Goal: Information Seeking & Learning: Learn about a topic

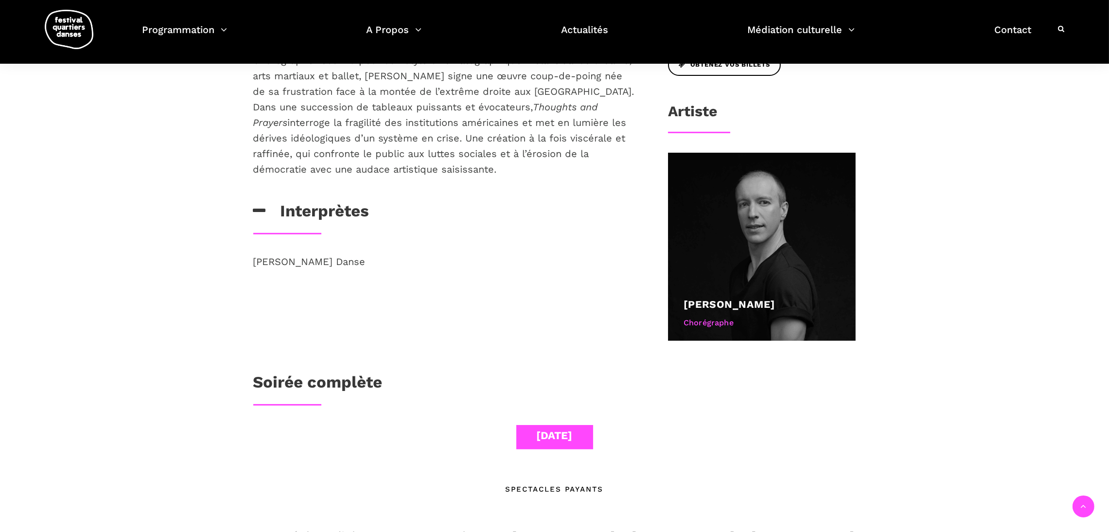
scroll to position [469, 0]
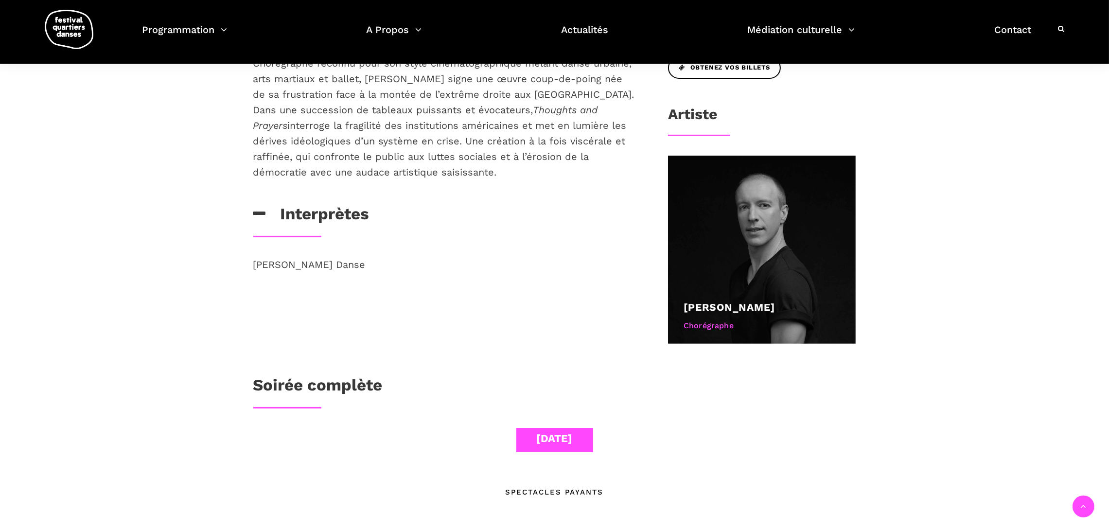
click at [451, 140] on p "Chorégraphe reconnu pour son style cinématographique mêlant danse urbaine, arts…" at bounding box center [444, 117] width 383 height 124
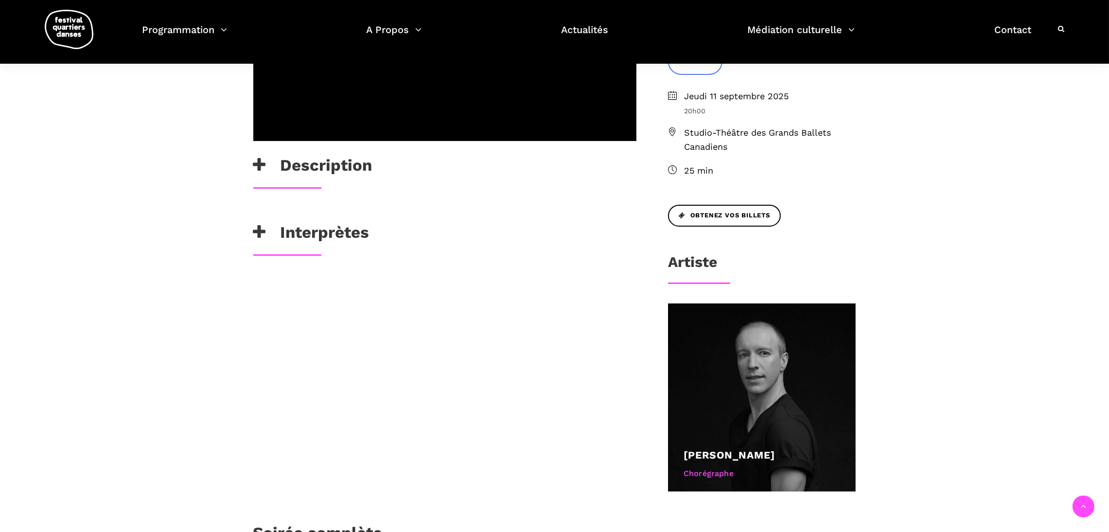
scroll to position [317, 0]
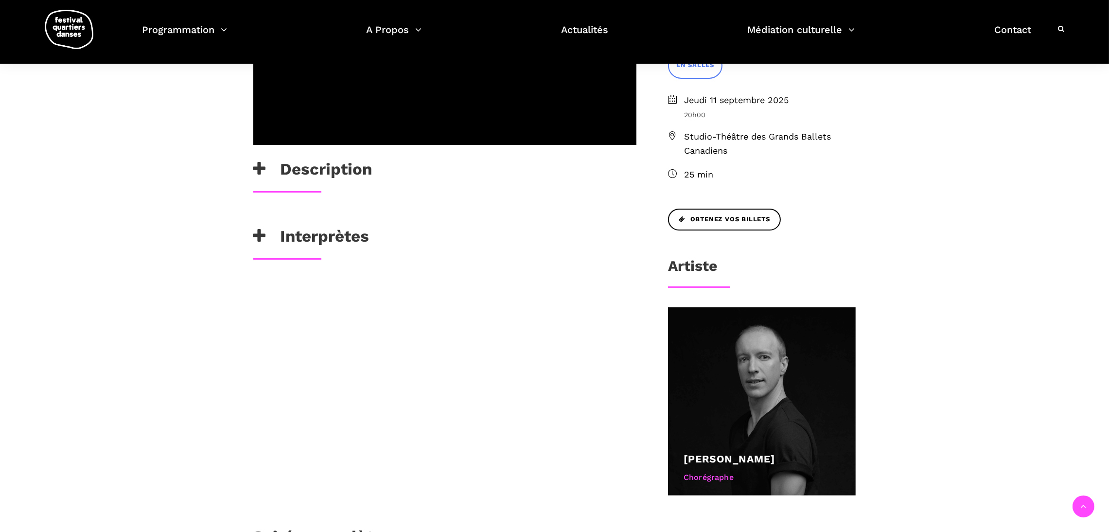
click at [313, 159] on h3 "Description" at bounding box center [312, 171] width 119 height 24
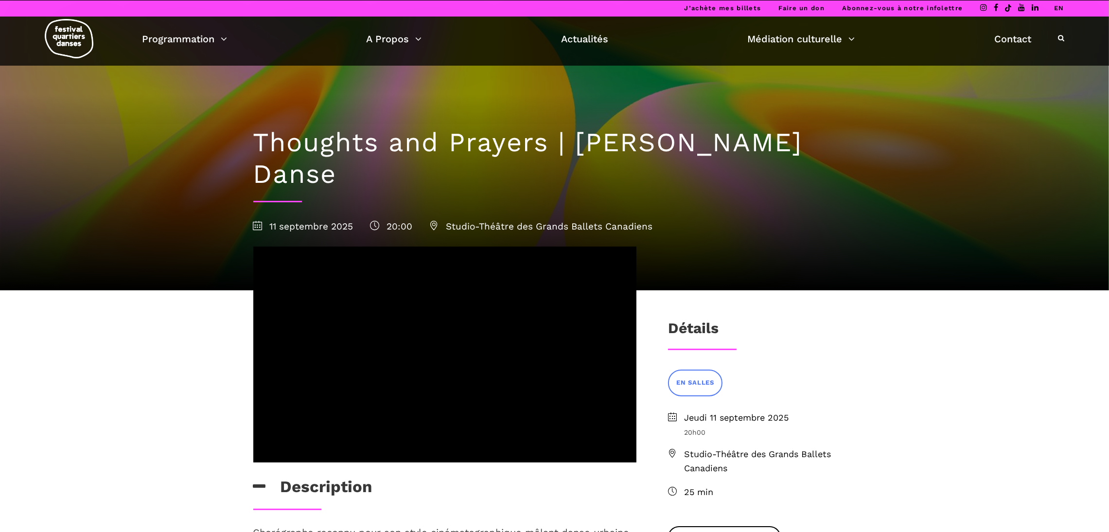
scroll to position [0, 0]
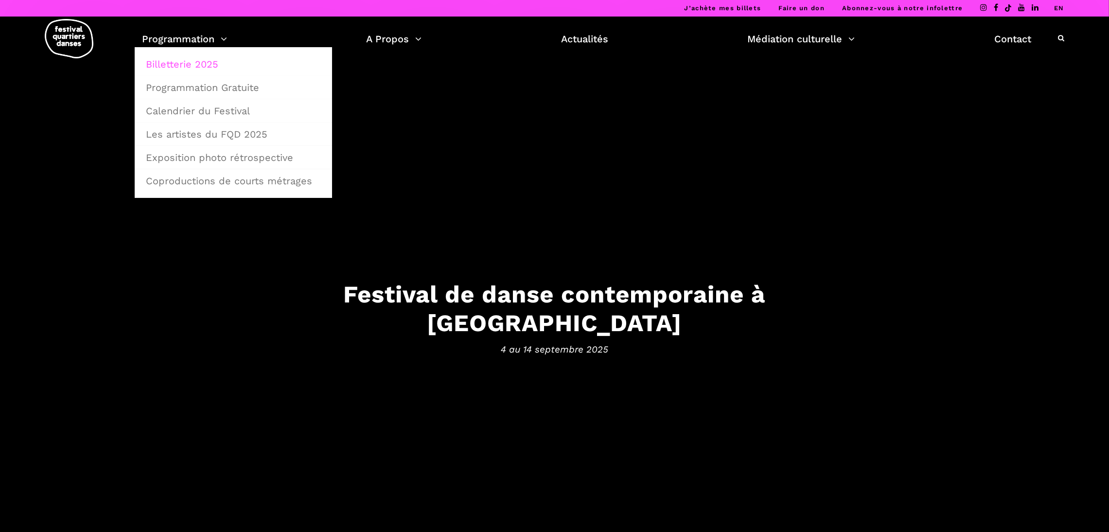
click at [186, 64] on link "Billetterie 2025" at bounding box center [233, 64] width 187 height 22
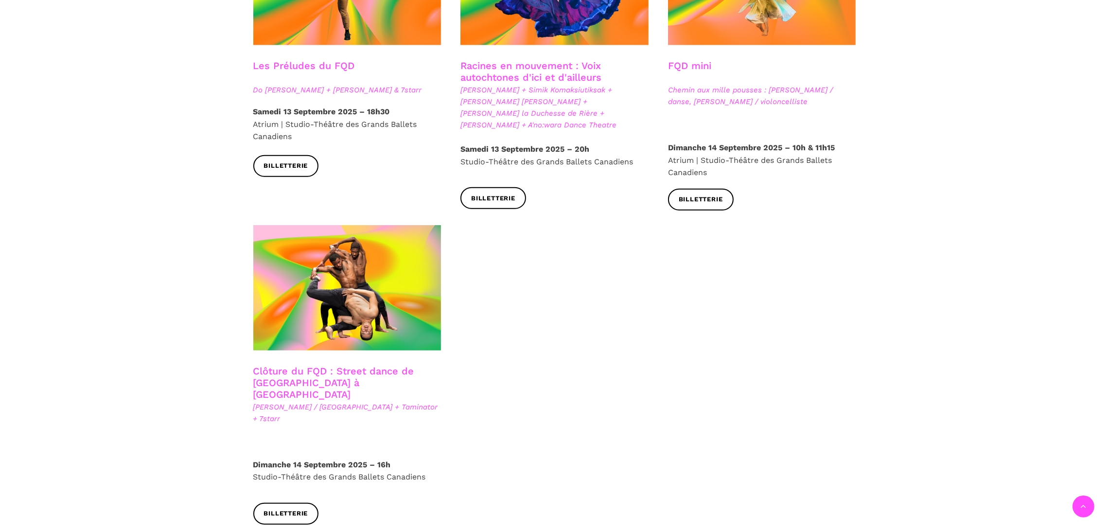
scroll to position [1557, 0]
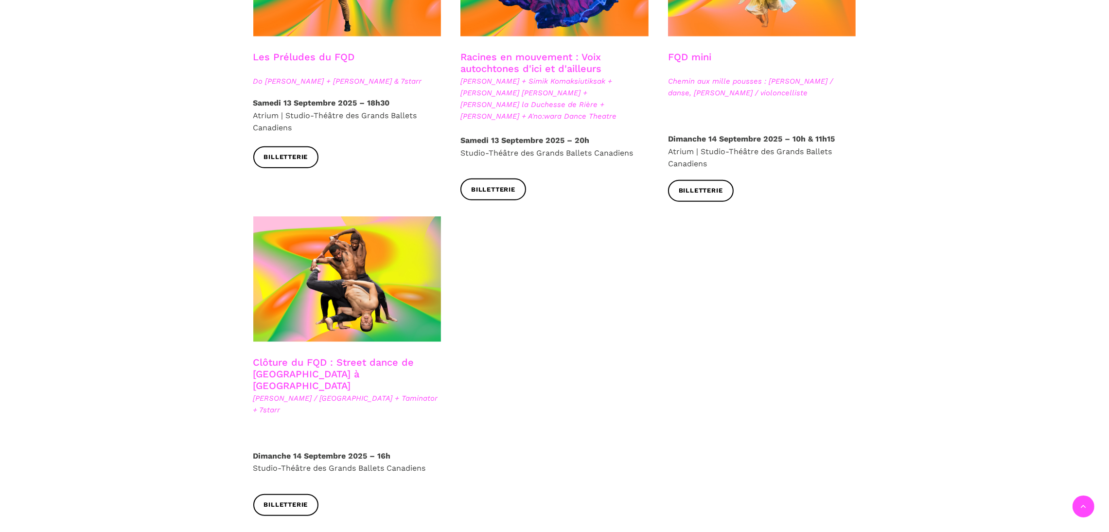
click at [282, 356] on link "Clôture du FQD : Street dance de [GEOGRAPHIC_DATA] à [GEOGRAPHIC_DATA]" at bounding box center [333, 373] width 161 height 35
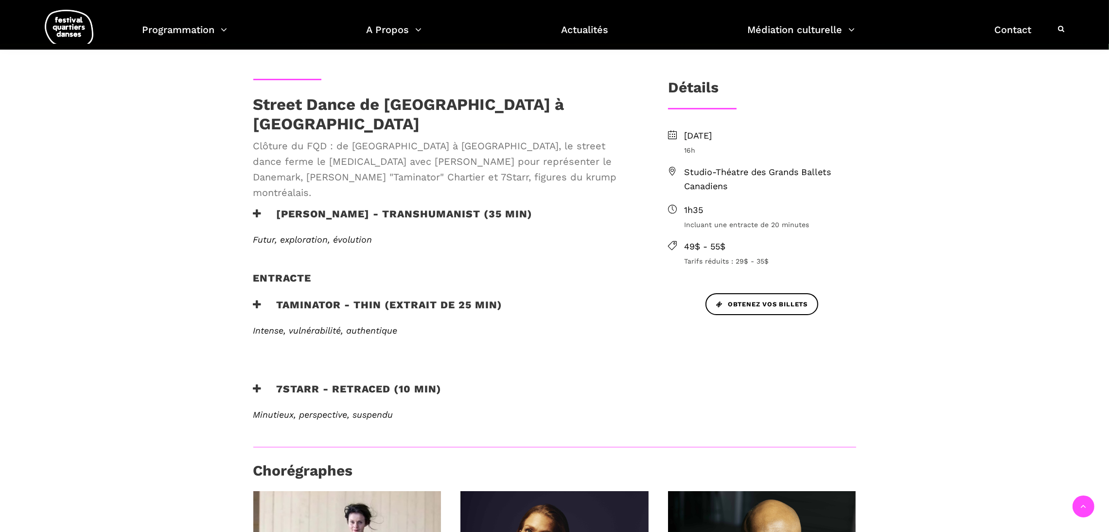
click at [313, 272] on div "Entracte" at bounding box center [444, 284] width 383 height 24
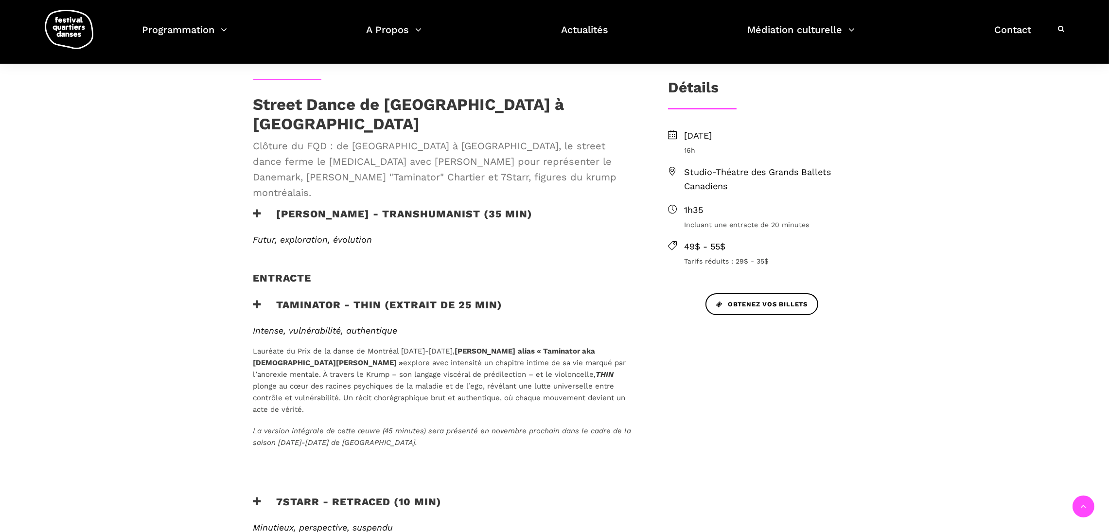
click at [305, 360] on p "Lauréate du Prix de la danse de Montréal 2023-2024, Valérie Chartier alias « Ta…" at bounding box center [444, 380] width 383 height 70
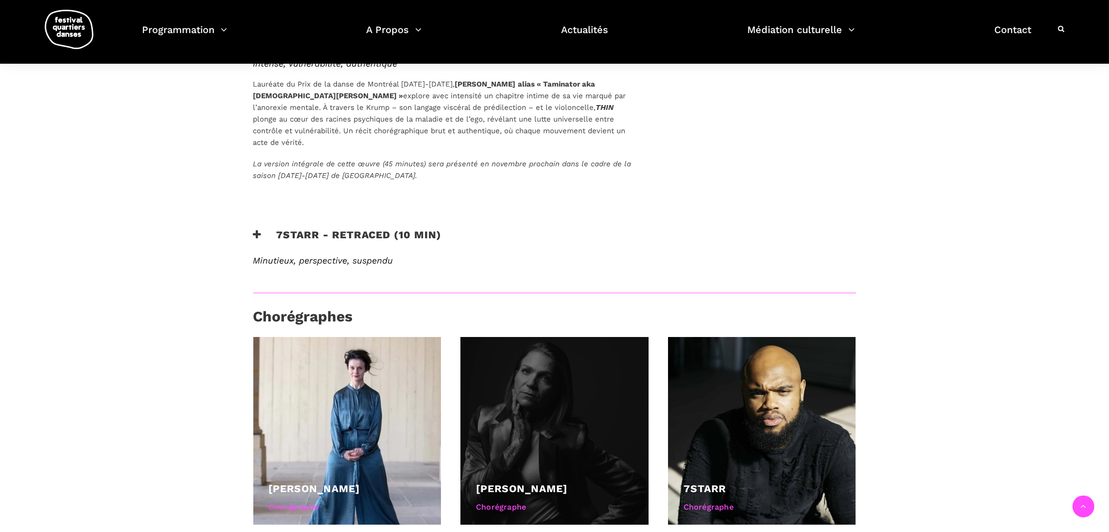
click at [558, 337] on div at bounding box center [554, 431] width 188 height 188
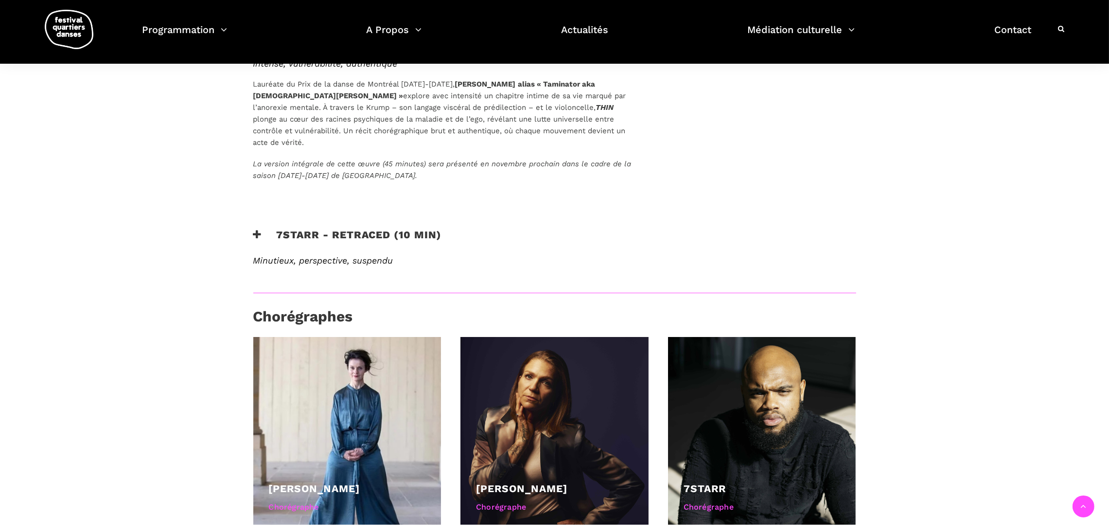
scroll to position [364, 0]
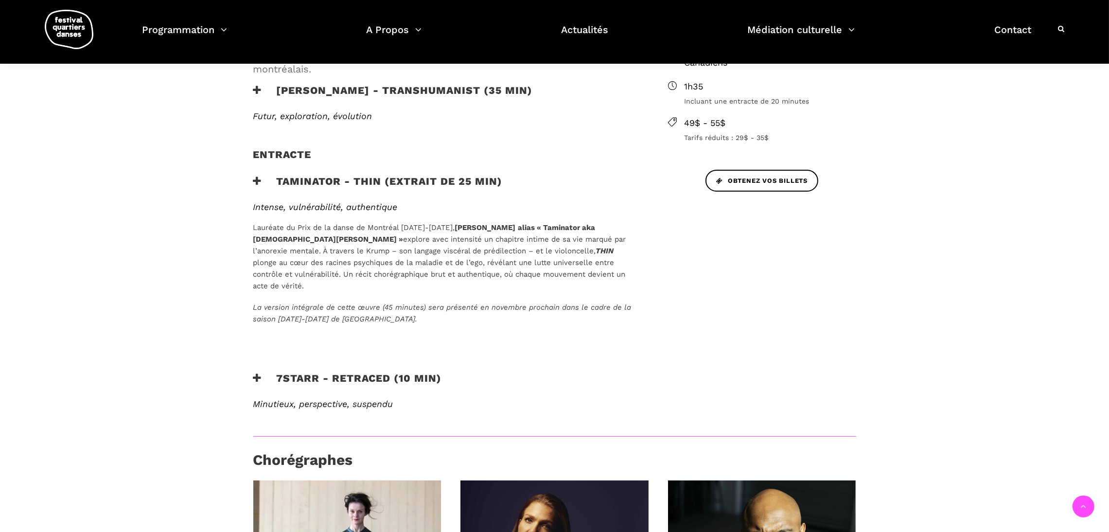
click at [330, 303] on span "La version intégrale de cette œuvre (45 minutes) sera présenté en novembre proc…" at bounding box center [442, 313] width 378 height 20
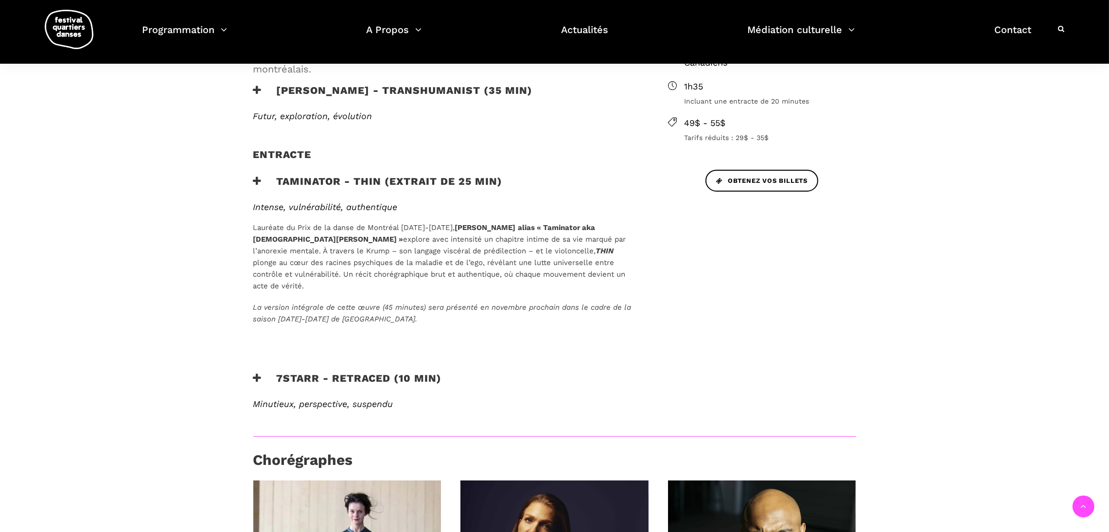
click at [372, 372] on h3 "7Starr - Retraced (10 min)" at bounding box center [347, 384] width 189 height 24
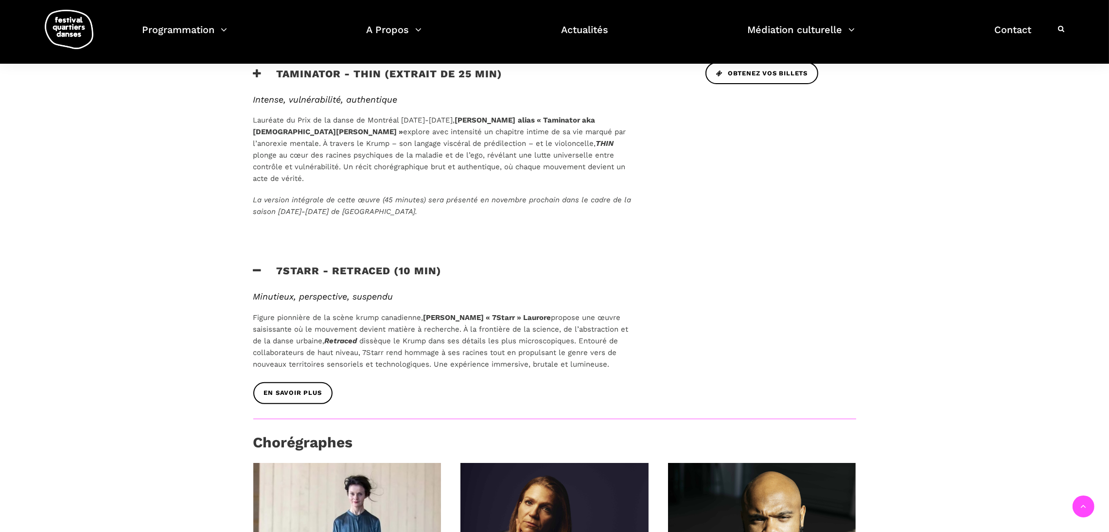
scroll to position [472, 0]
click at [300, 387] on span "En savoir plus" at bounding box center [293, 392] width 58 height 10
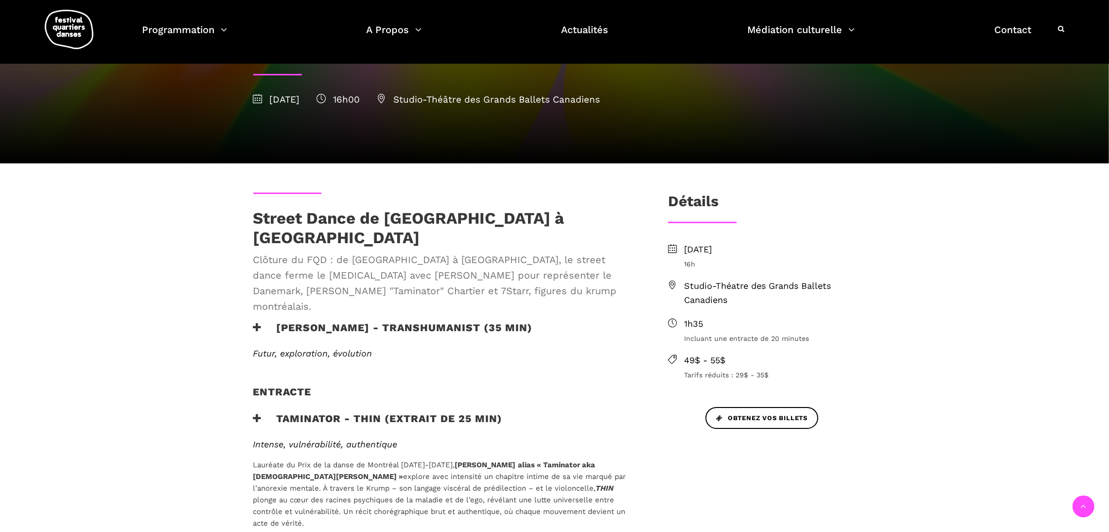
scroll to position [122, 0]
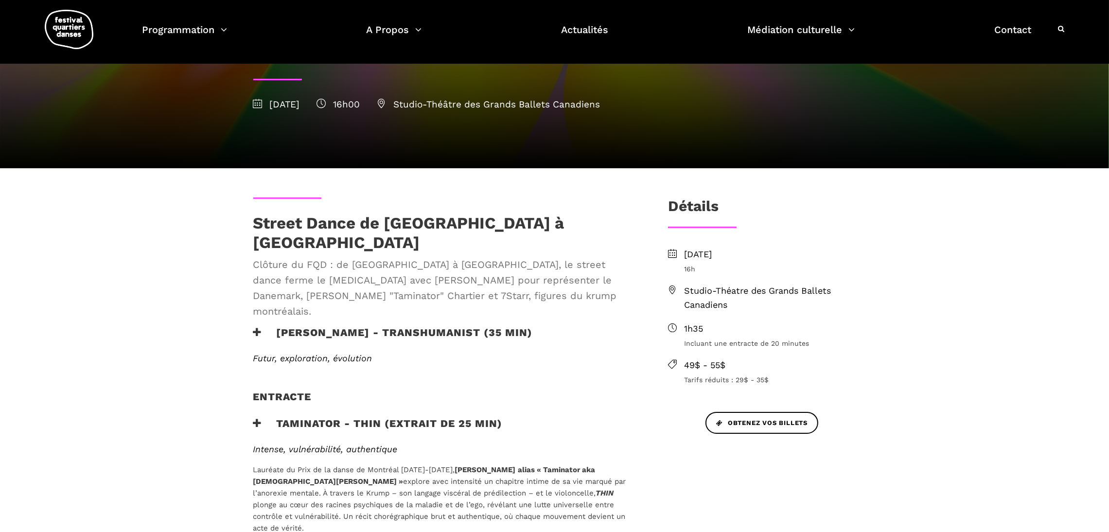
click at [398, 326] on h3 "Lene Boel - TRANSHUMANIST (35 min)" at bounding box center [392, 338] width 279 height 24
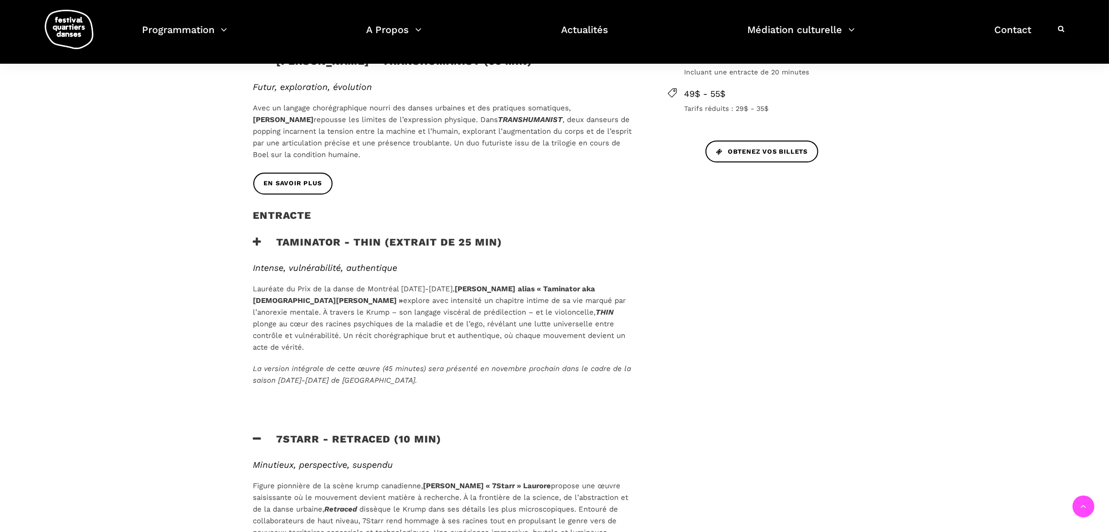
scroll to position [394, 0]
click at [293, 365] on div "Intense, vulnérabilité, authentique Lauréate du Prix de la danse de Montréal 20…" at bounding box center [444, 339] width 402 height 156
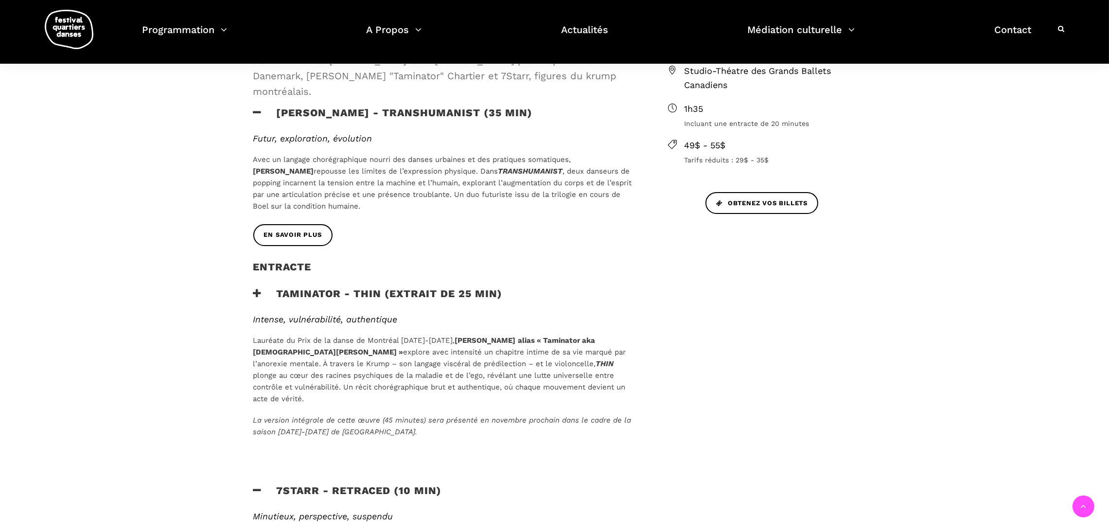
scroll to position [345, 0]
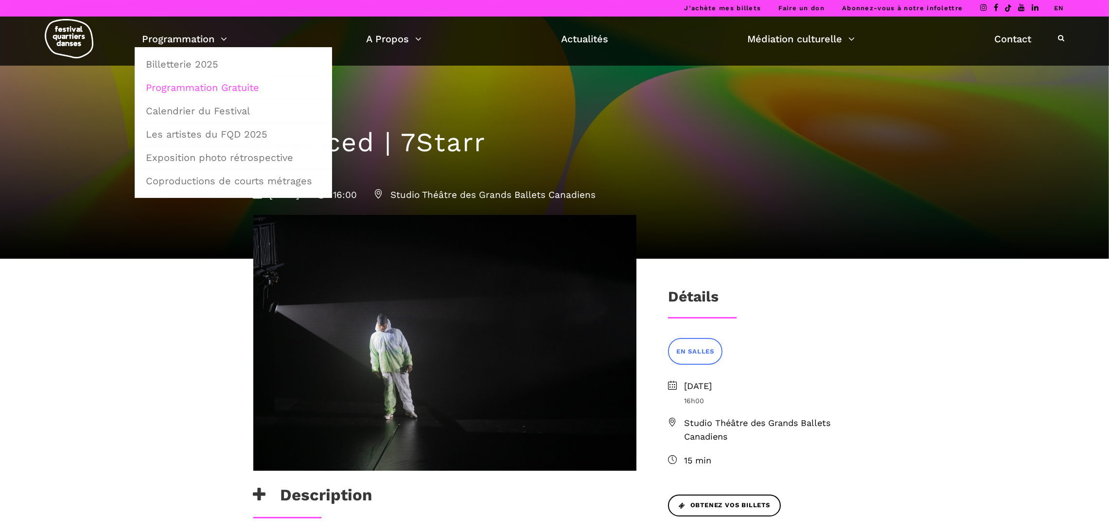
click at [200, 87] on link "Programmation Gratuite" at bounding box center [233, 87] width 187 height 22
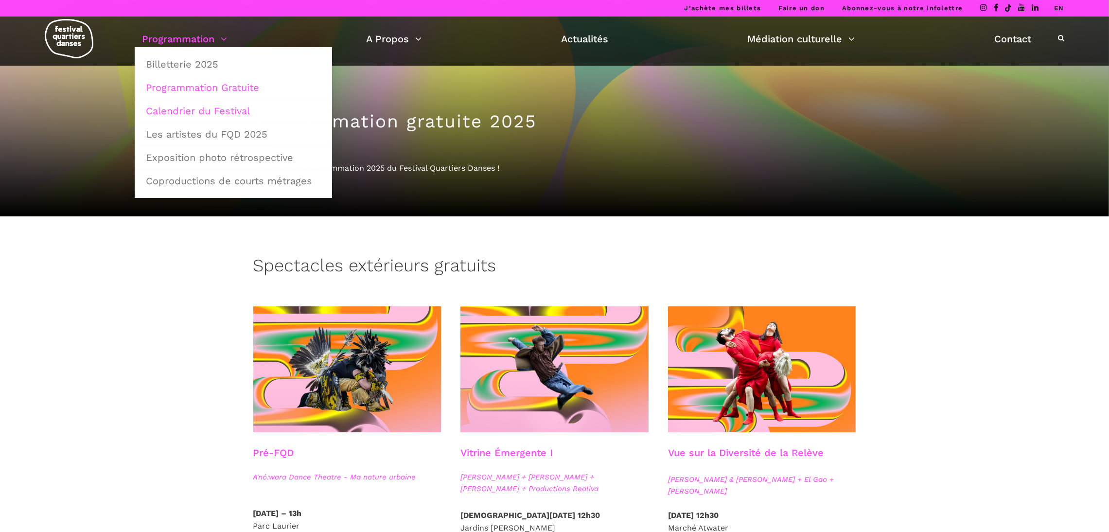
click at [188, 115] on link "Calendrier du Festival" at bounding box center [233, 111] width 187 height 22
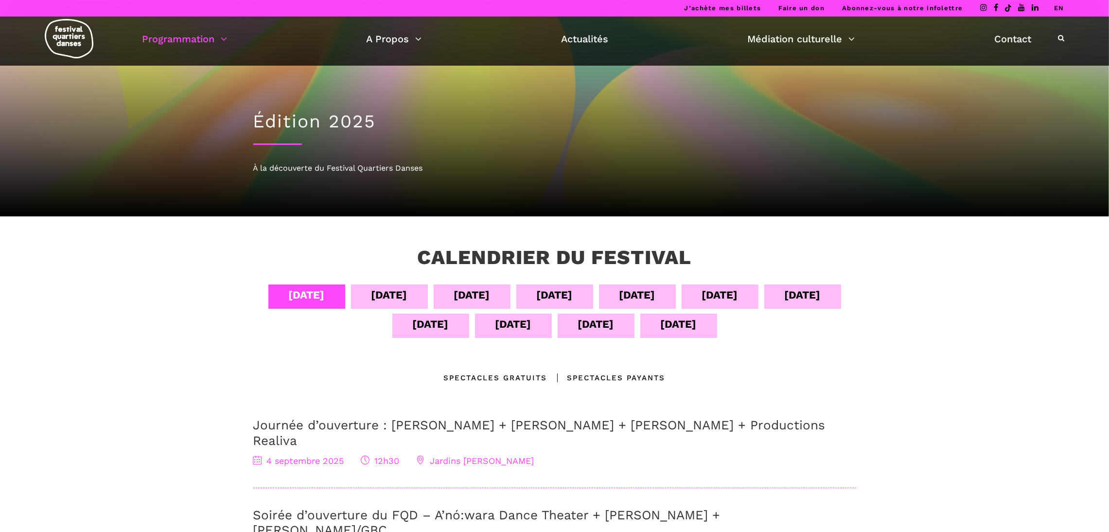
click at [678, 326] on div "[DATE]" at bounding box center [678, 323] width 36 height 17
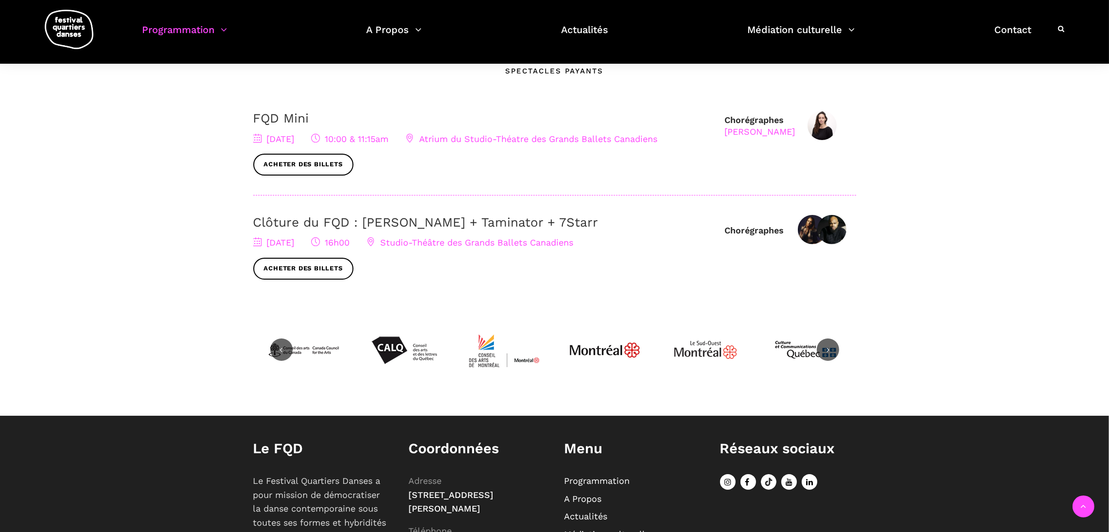
scroll to position [308, 0]
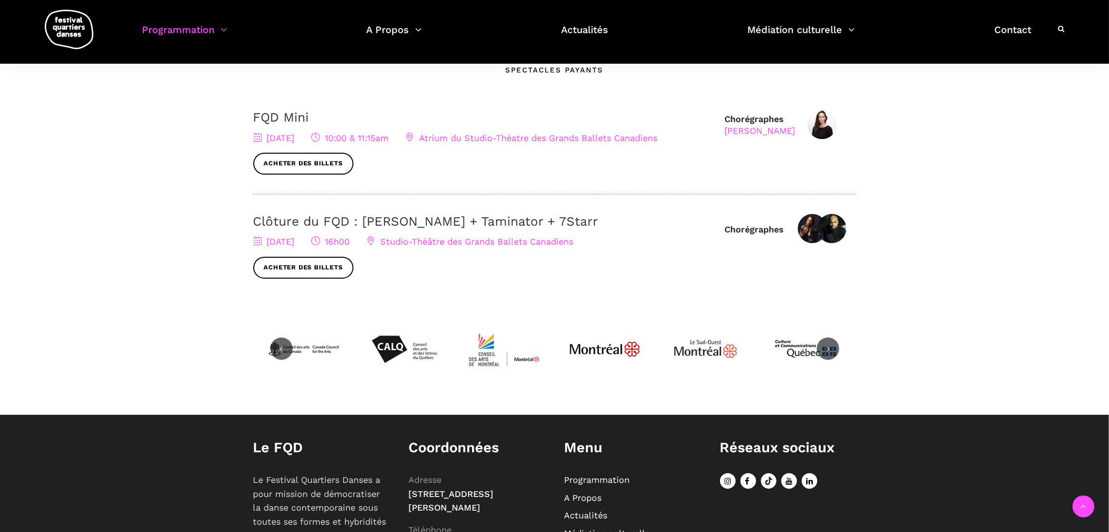
click at [502, 231] on div "Clôture du FQD : [PERSON_NAME] + Taminator + 7Starr [DATE] 16h00 Studio-Théâtre…" at bounding box center [484, 246] width 462 height 65
click at [390, 219] on link "Clôture du FQD : [PERSON_NAME] + Taminator + 7Starr" at bounding box center [425, 221] width 345 height 15
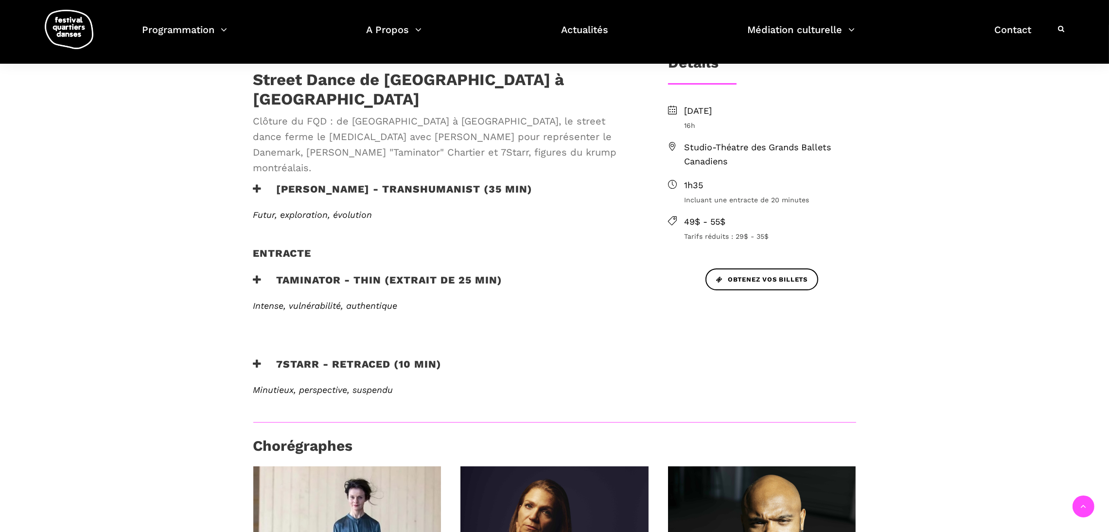
scroll to position [276, 0]
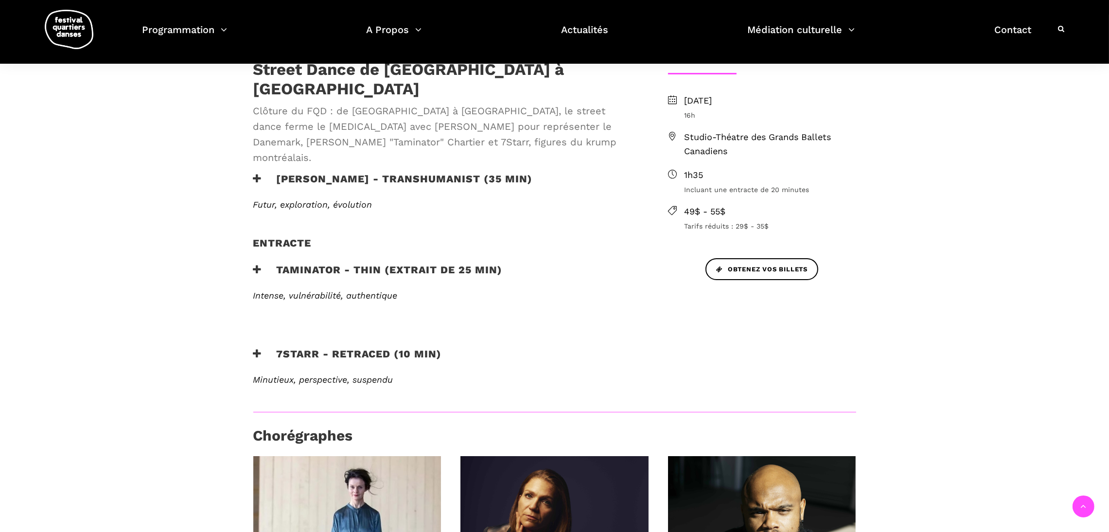
click at [401, 263] on h3 "Taminator - Thin (extrait de 25 min)" at bounding box center [377, 275] width 249 height 24
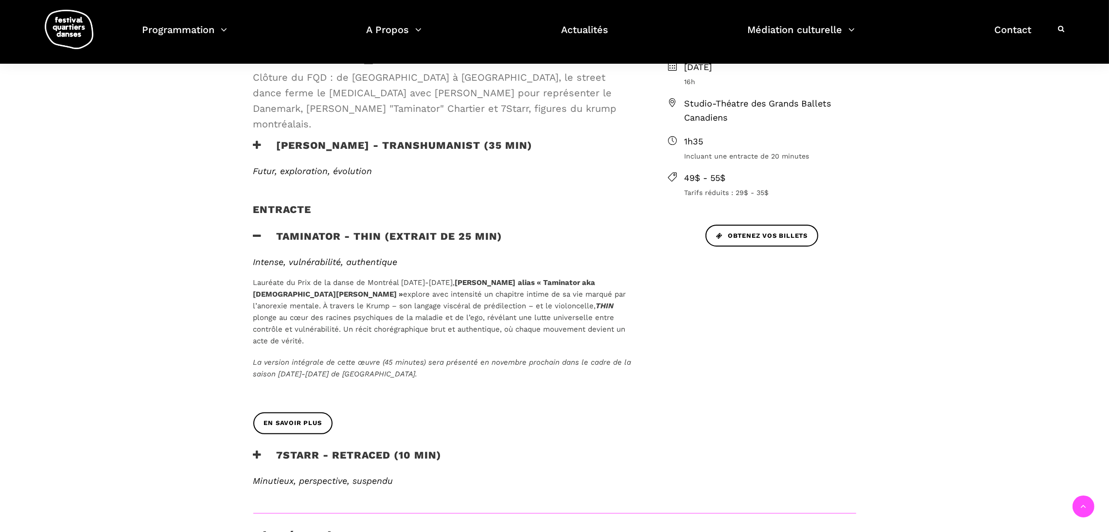
scroll to position [310, 0]
click at [348, 448] on h3 "7Starr - Retraced (10 min)" at bounding box center [347, 460] width 189 height 24
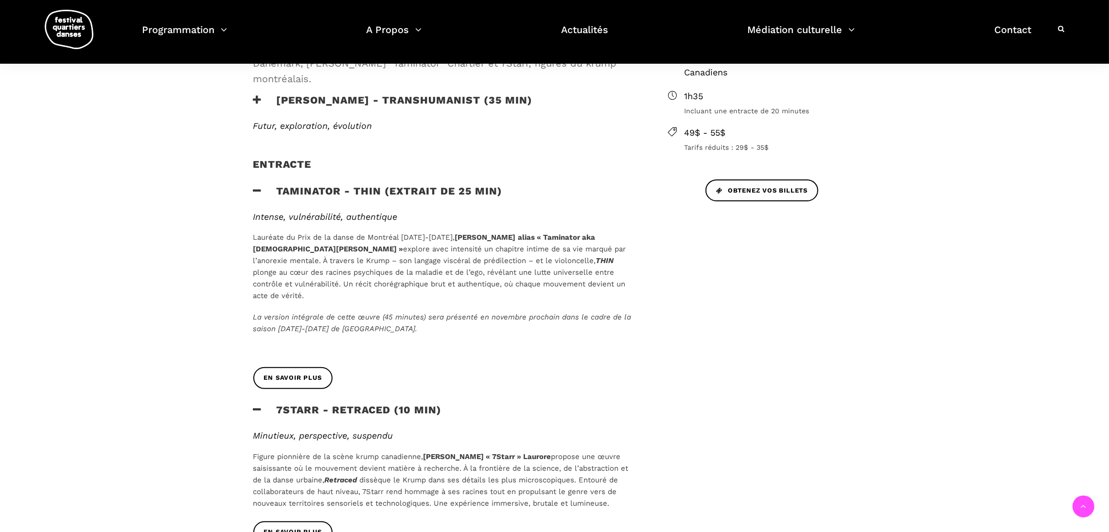
scroll to position [357, 0]
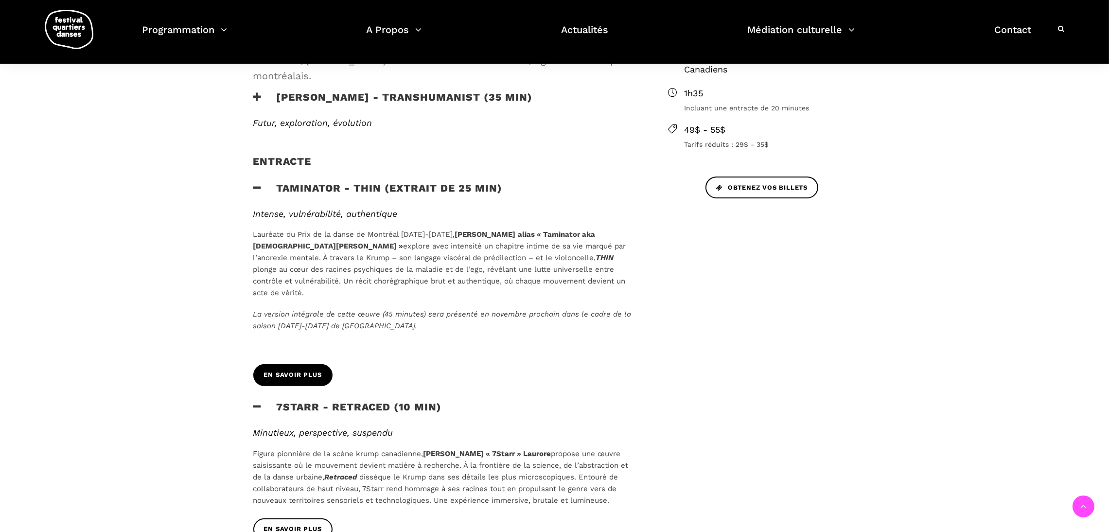
click at [314, 370] on span "En savoir plus" at bounding box center [293, 375] width 58 height 10
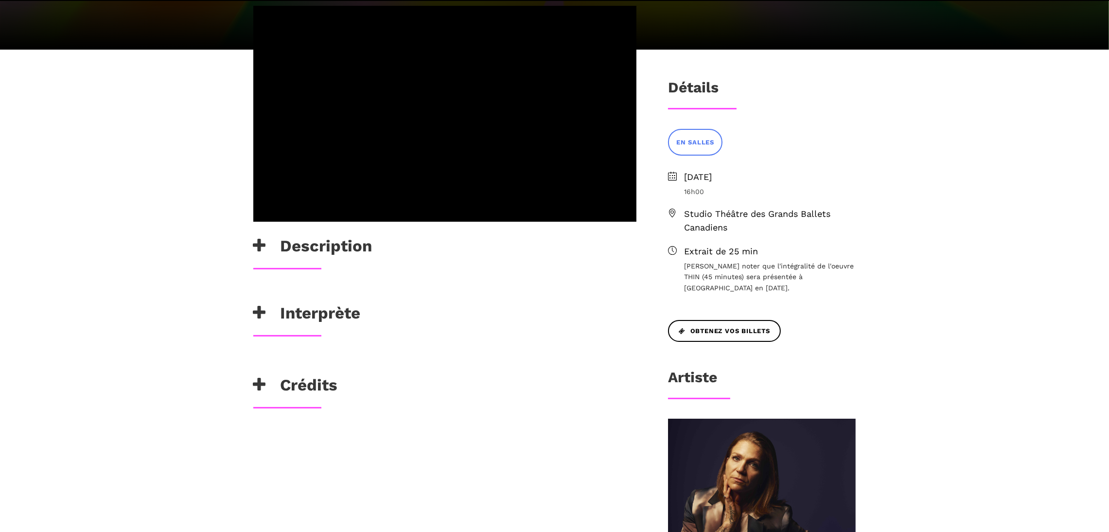
scroll to position [209, 0]
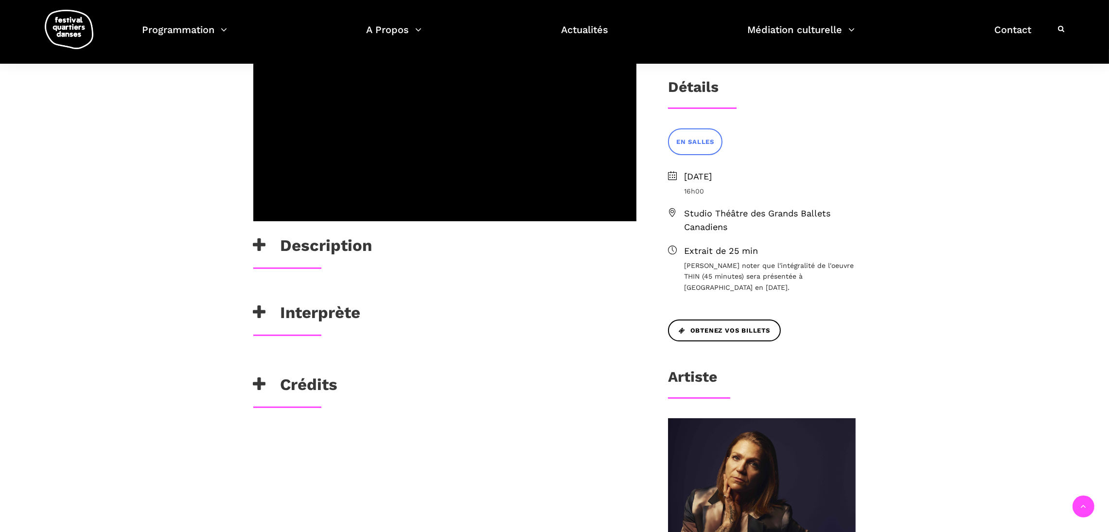
click at [312, 243] on h3 "Description" at bounding box center [312, 248] width 119 height 24
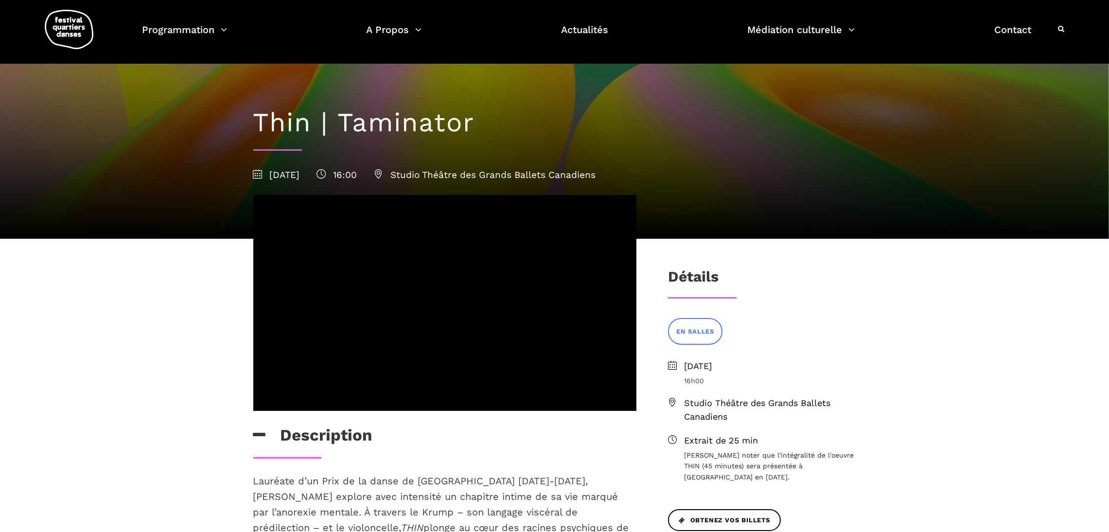
scroll to position [10, 0]
